Goal: Use online tool/utility: Utilize a website feature to perform a specific function

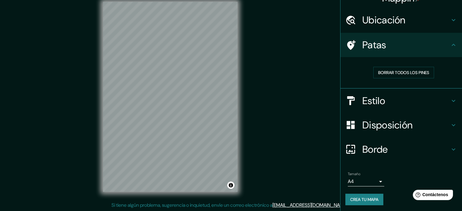
scroll to position [12, 0]
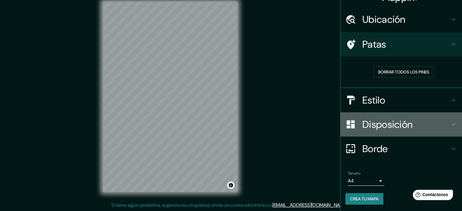
click at [386, 128] on font "Disposición" at bounding box center [387, 124] width 50 height 13
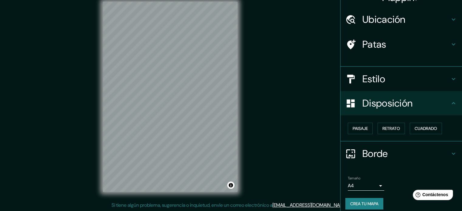
scroll to position [7, 0]
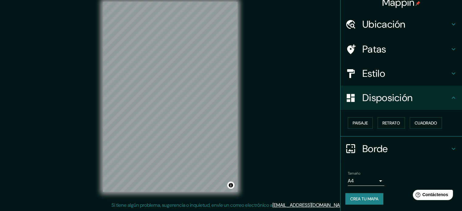
click at [376, 74] on font "Estilo" at bounding box center [373, 73] width 23 height 13
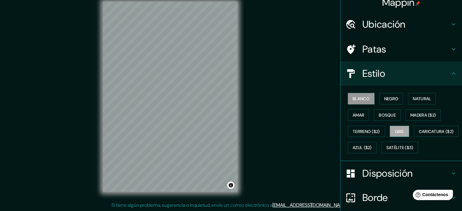
click at [396, 134] on button "Gris" at bounding box center [398, 132] width 19 height 12
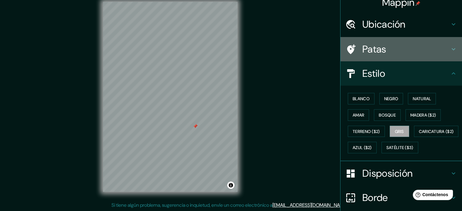
click at [376, 47] on font "Patas" at bounding box center [374, 49] width 24 height 13
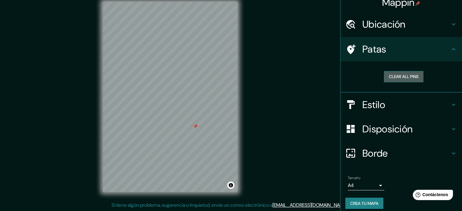
click at [403, 79] on button "Clear all pins" at bounding box center [403, 76] width 39 height 11
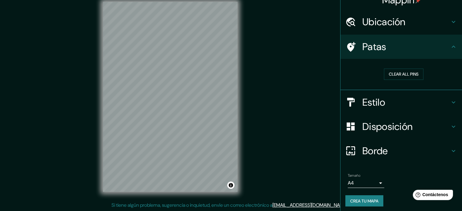
scroll to position [12, 0]
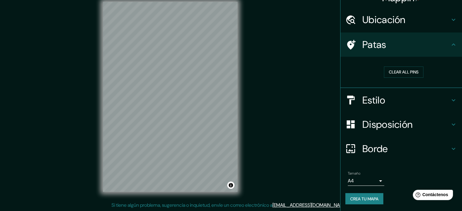
click at [377, 101] on font "Estilo" at bounding box center [373, 100] width 23 height 13
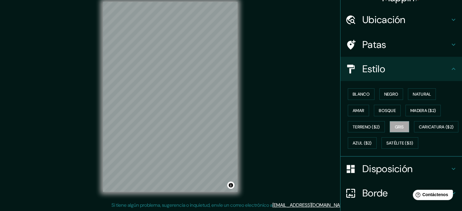
click at [369, 175] on font "Disposición" at bounding box center [387, 168] width 50 height 13
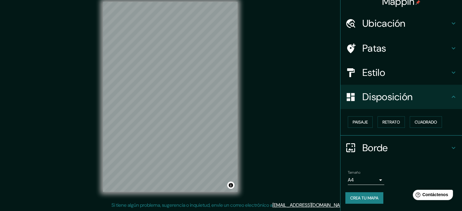
scroll to position [7, 0]
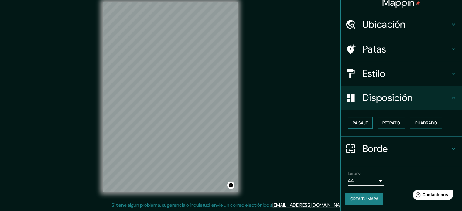
click at [364, 124] on button "Paisaje" at bounding box center [360, 123] width 25 height 12
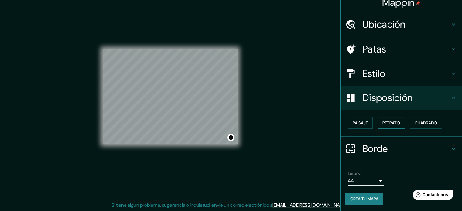
click at [390, 120] on font "Retrato" at bounding box center [391, 123] width 18 height 8
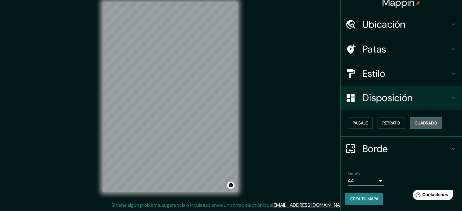
click at [420, 119] on font "Cuadrado" at bounding box center [425, 123] width 22 height 8
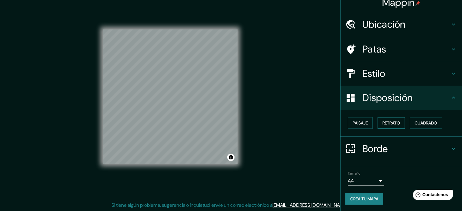
click at [386, 126] on font "Retrato" at bounding box center [391, 123] width 18 height 8
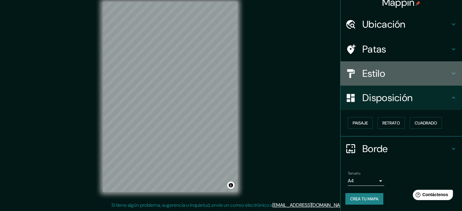
click at [366, 74] on font "Estilo" at bounding box center [373, 73] width 23 height 13
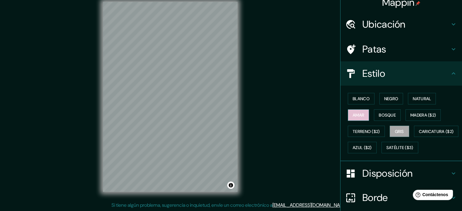
click at [359, 109] on button "Amar" at bounding box center [358, 115] width 21 height 12
click at [387, 101] on font "Negro" at bounding box center [391, 99] width 14 height 8
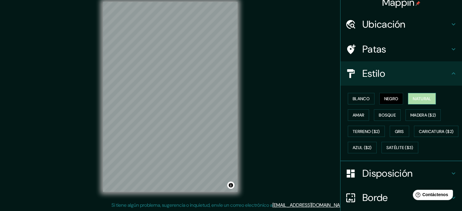
click at [419, 97] on font "Natural" at bounding box center [422, 98] width 18 height 5
click at [372, 145] on font "Azul ($2)" at bounding box center [361, 147] width 19 height 5
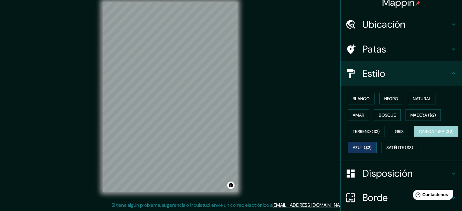
click at [414, 137] on button "Caricatura ($2)" at bounding box center [436, 132] width 45 height 12
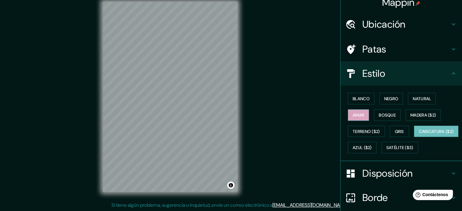
click at [360, 111] on button "Amar" at bounding box center [358, 115] width 21 height 12
click at [360, 102] on font "Blanco" at bounding box center [360, 99] width 17 height 8
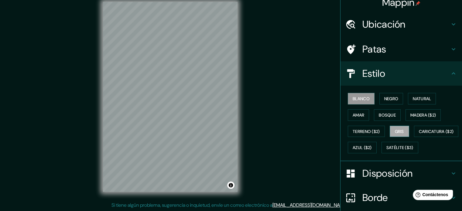
click at [401, 127] on font "Gris" at bounding box center [399, 131] width 9 height 8
click at [358, 116] on font "Amar" at bounding box center [358, 114] width 12 height 5
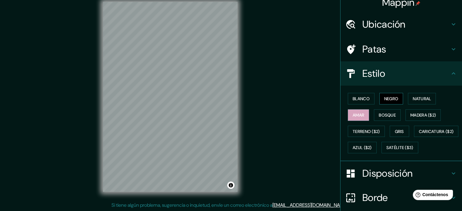
click at [390, 100] on font "Negro" at bounding box center [391, 98] width 14 height 5
click at [395, 127] on font "Gris" at bounding box center [399, 131] width 9 height 8
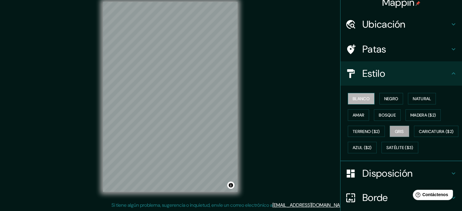
click at [363, 97] on font "Blanco" at bounding box center [360, 98] width 17 height 5
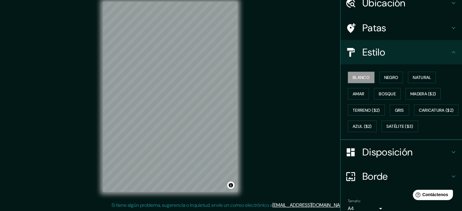
scroll to position [72, 0]
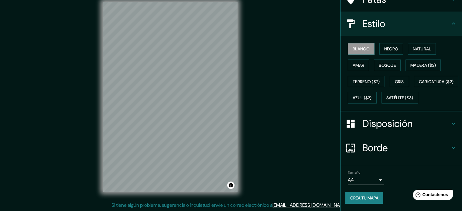
click at [358, 199] on font "Crea tu mapa" at bounding box center [364, 197] width 28 height 5
click at [352, 196] on font "Crea tu mapa" at bounding box center [364, 197] width 28 height 5
